Goal: Information Seeking & Learning: Find specific fact

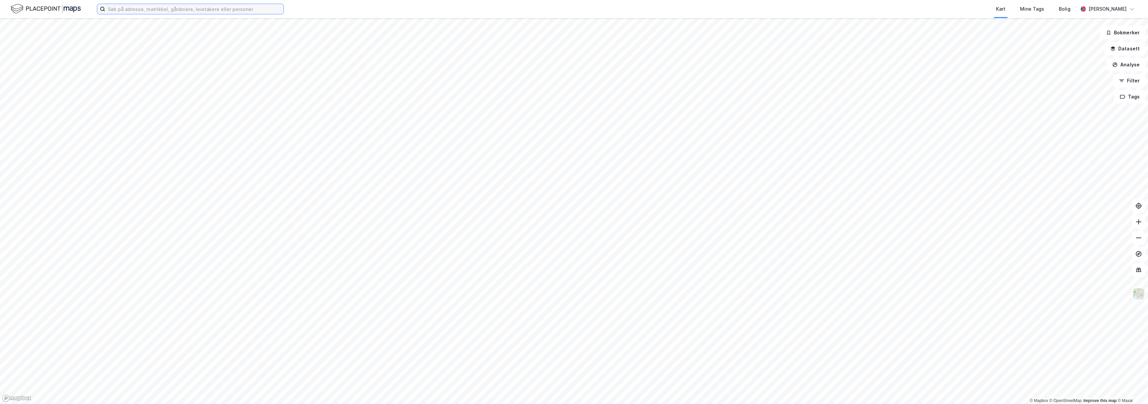
click at [136, 10] on input at bounding box center [194, 9] width 178 height 10
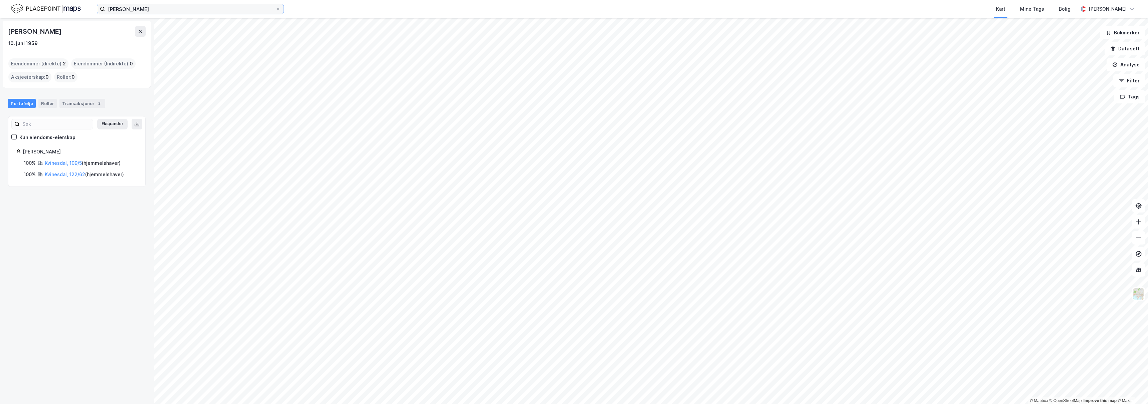
click at [204, 10] on input "[PERSON_NAME]" at bounding box center [190, 9] width 170 height 10
type input "i"
type input "[PERSON_NAME]"
click at [277, 10] on icon at bounding box center [278, 9] width 3 height 3
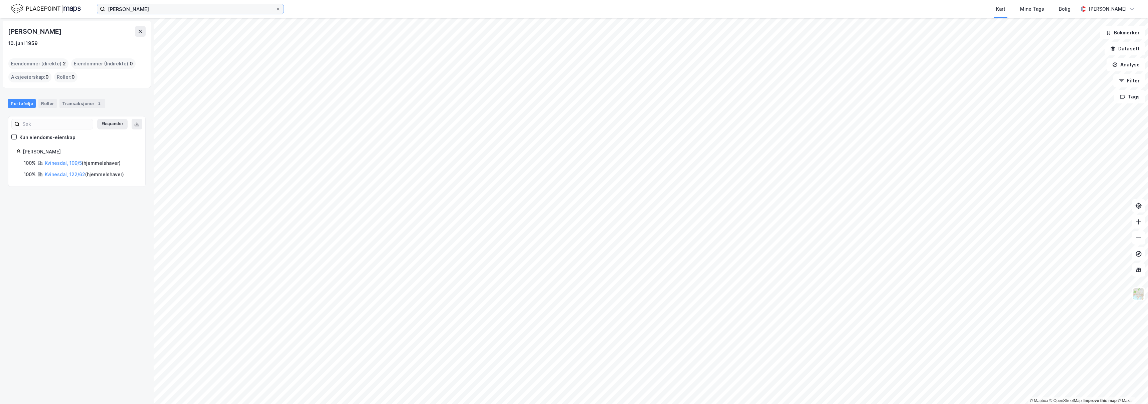
click at [275, 10] on input "[PERSON_NAME]" at bounding box center [190, 9] width 170 height 10
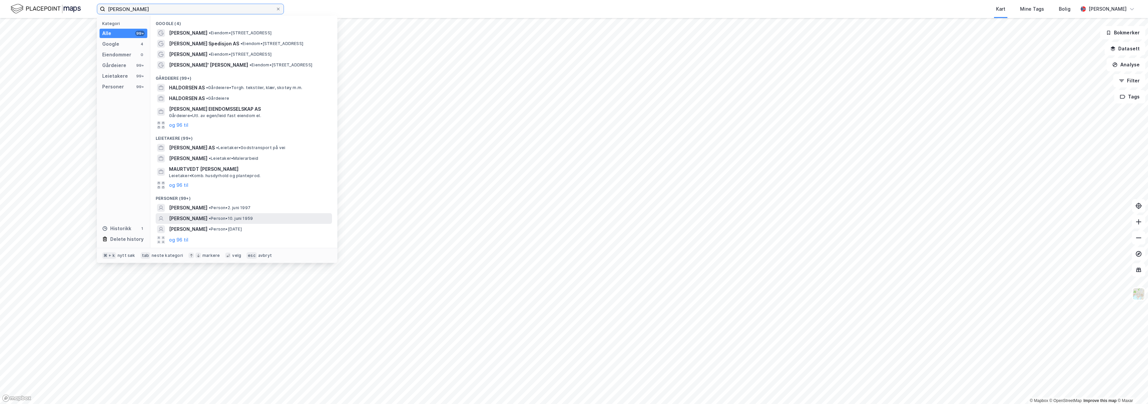
scroll to position [4, 0]
type input "[PERSON_NAME]"
click at [181, 236] on button "og 96 til" at bounding box center [178, 236] width 19 height 8
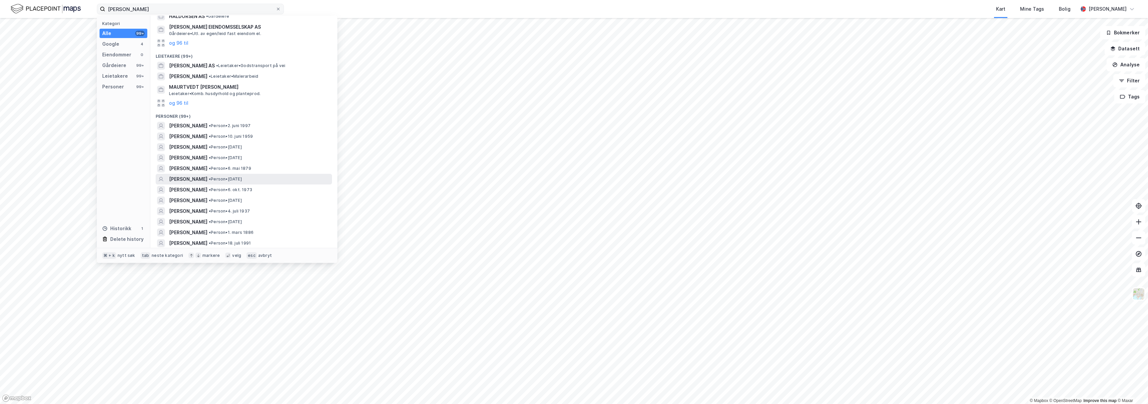
scroll to position [86, 0]
click at [207, 144] on span "[PERSON_NAME]" at bounding box center [188, 143] width 38 height 8
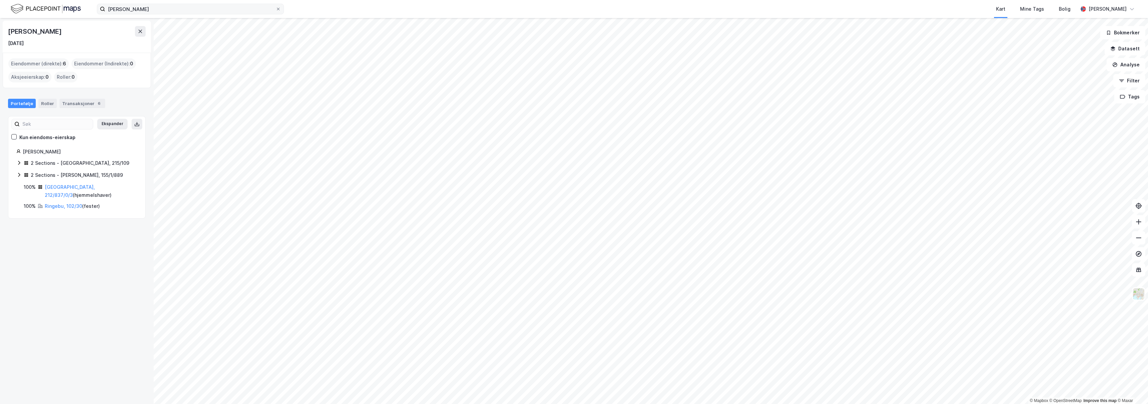
click at [22, 165] on div "2 Sections - [GEOGRAPHIC_DATA], 215/109" at bounding box center [76, 163] width 121 height 9
click at [19, 211] on icon at bounding box center [18, 213] width 5 height 5
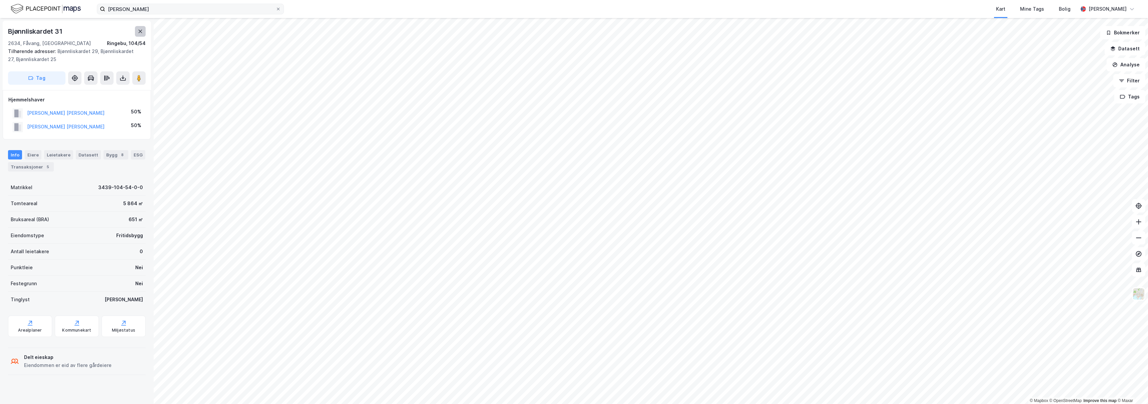
click at [141, 33] on icon at bounding box center [140, 31] width 5 height 5
